Goal: Transaction & Acquisition: Book appointment/travel/reservation

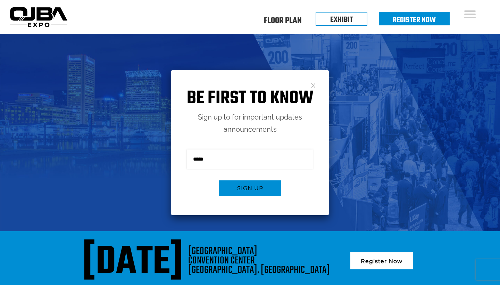
click at [345, 113] on img at bounding box center [250, 132] width 500 height 197
click at [314, 85] on link at bounding box center [314, 85] width 6 height 6
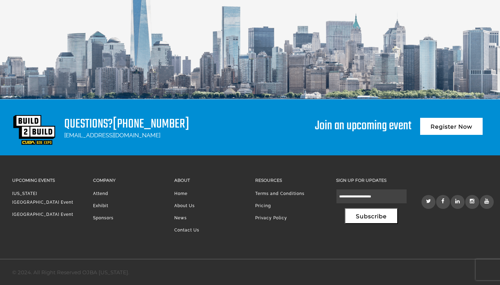
click at [105, 193] on link "Attend" at bounding box center [100, 193] width 15 height 5
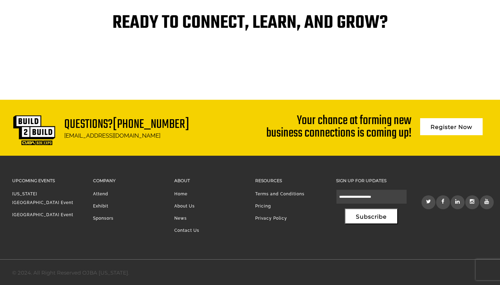
click at [55, 212] on link "[GEOGRAPHIC_DATA] Event" at bounding box center [42, 214] width 61 height 5
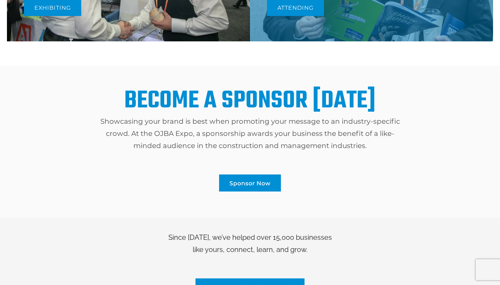
scroll to position [268, 0]
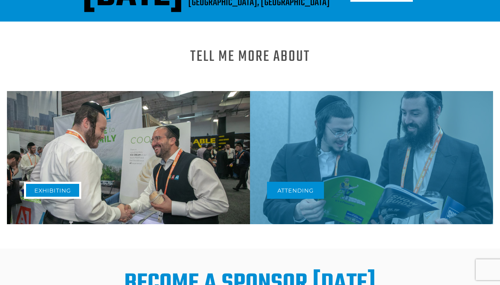
click at [55, 197] on link "Exhibiting" at bounding box center [52, 190] width 57 height 17
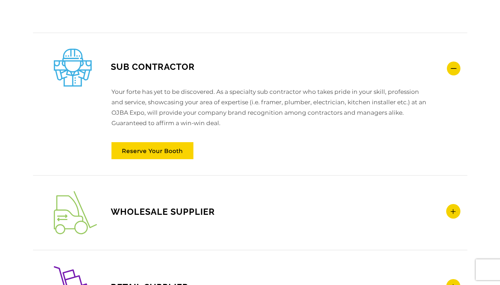
scroll to position [973, 0]
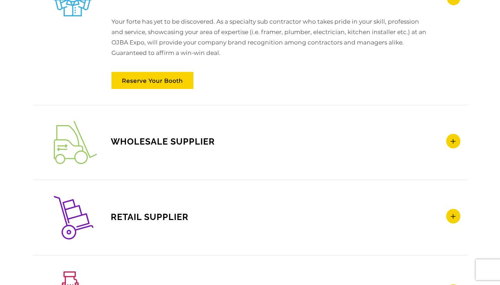
click at [453, 142] on icon at bounding box center [454, 141] width 14 height 15
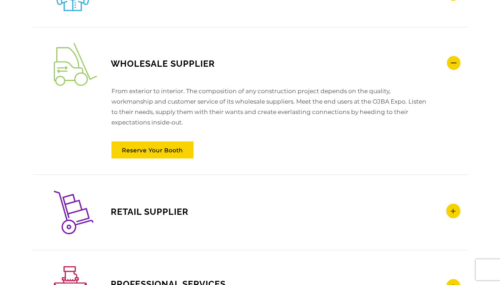
scroll to position [979, 0]
click at [167, 149] on link "Reserve Your Booth" at bounding box center [153, 149] width 82 height 17
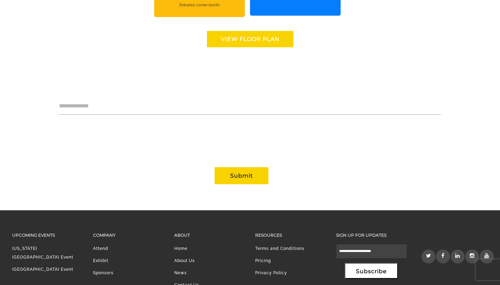
scroll to position [633, 0]
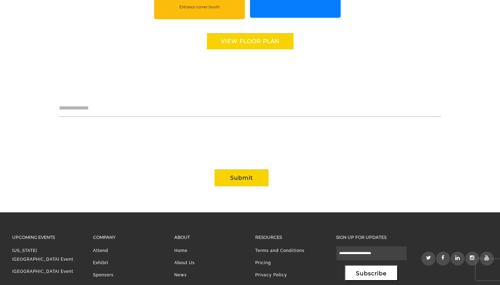
click at [233, 39] on link "View floor Plan" at bounding box center [250, 41] width 87 height 16
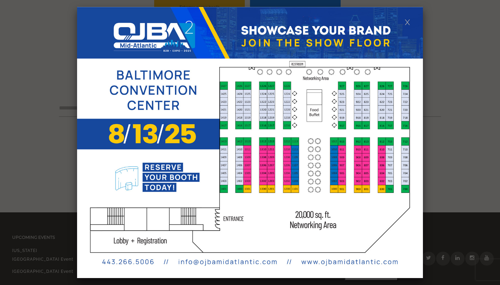
scroll to position [0, 0]
click at [408, 20] on link at bounding box center [408, 22] width 6 height 6
